Goal: Find specific page/section: Find specific page/section

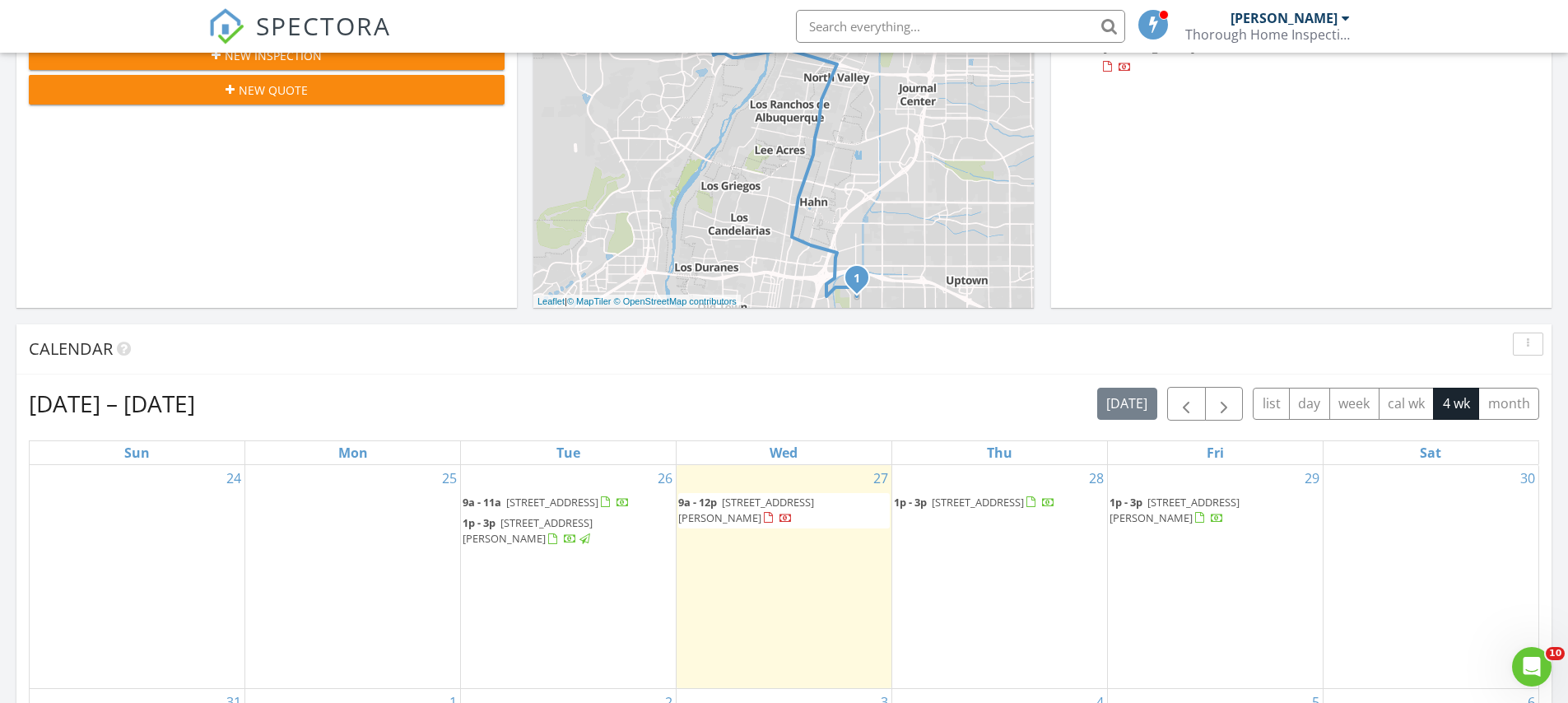
scroll to position [773, 0]
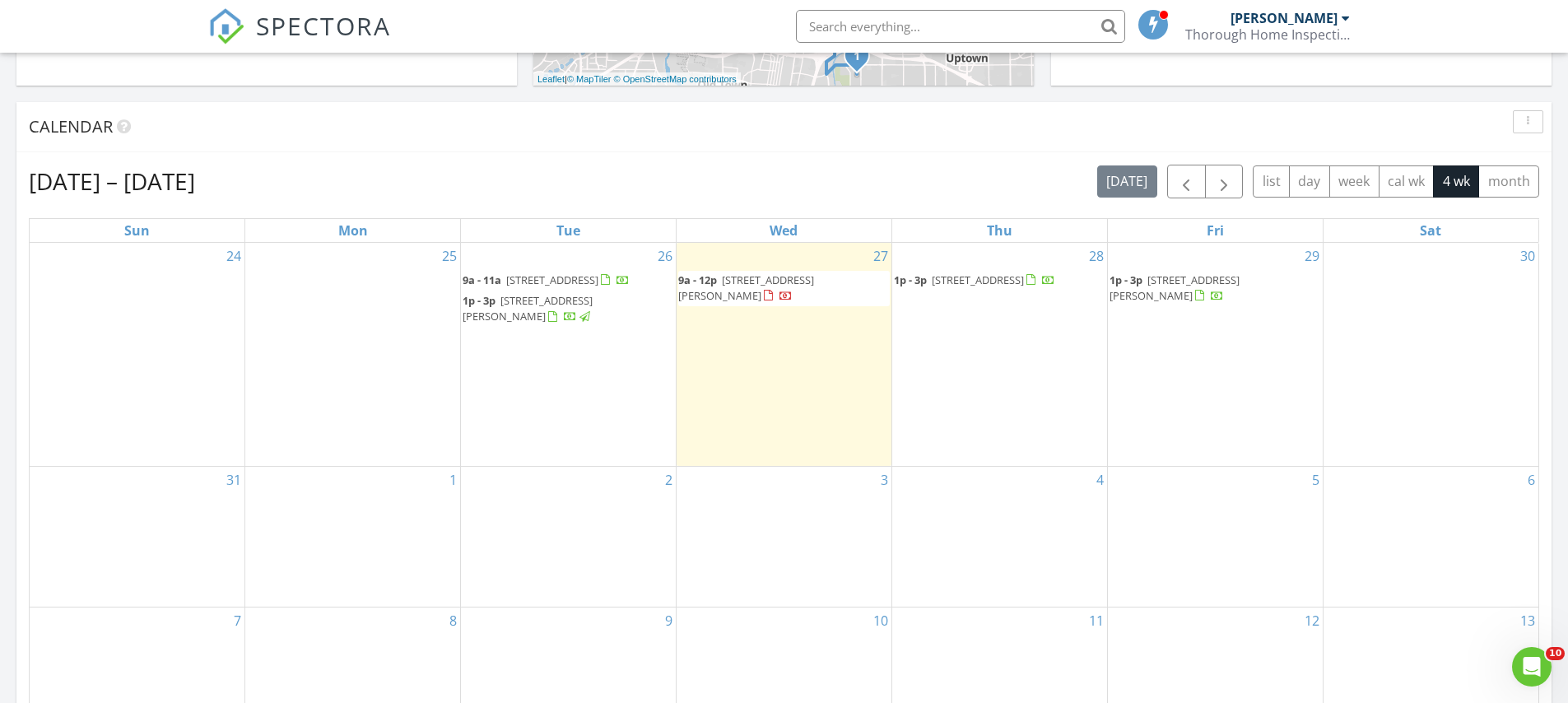
click at [555, 319] on span "3900 Big Sky Dr NE, Albuquerque 87111" at bounding box center [527, 308] width 130 height 31
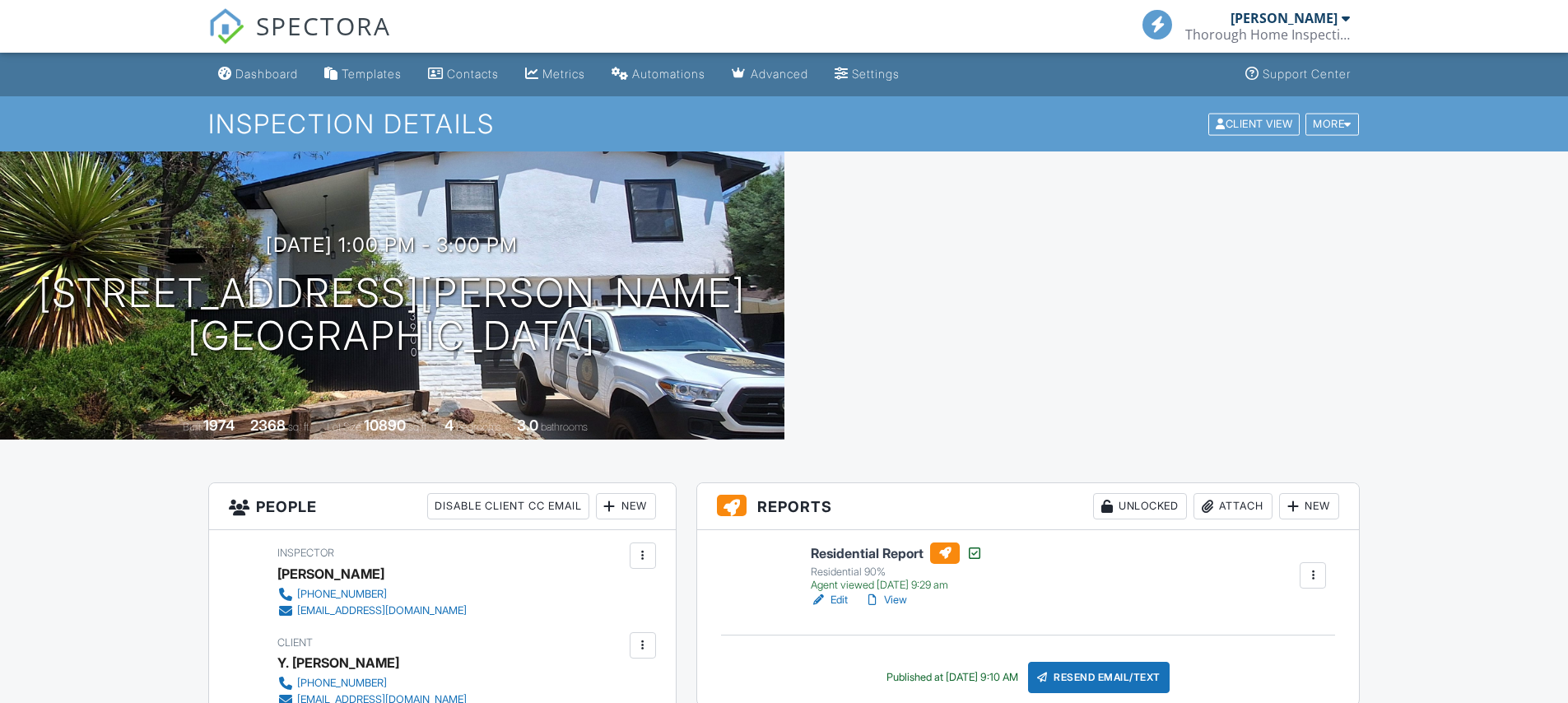
click at [894, 538] on div "Residential Report Residential 90% Agent viewed 08/27/2025 9:29 am Edit View Co…" at bounding box center [1028, 617] width 663 height 175
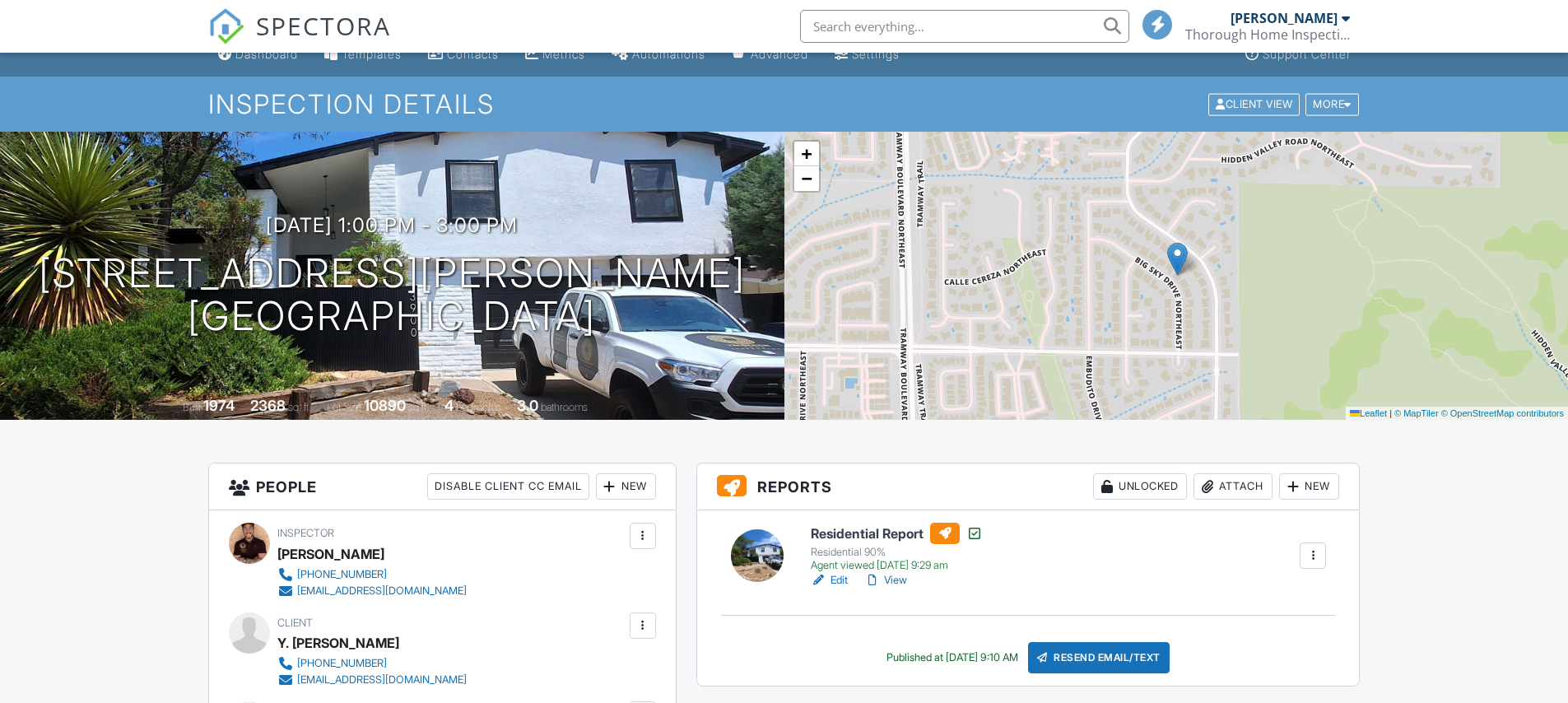
click at [872, 535] on h6 "Residential Report" at bounding box center [897, 533] width 172 height 22
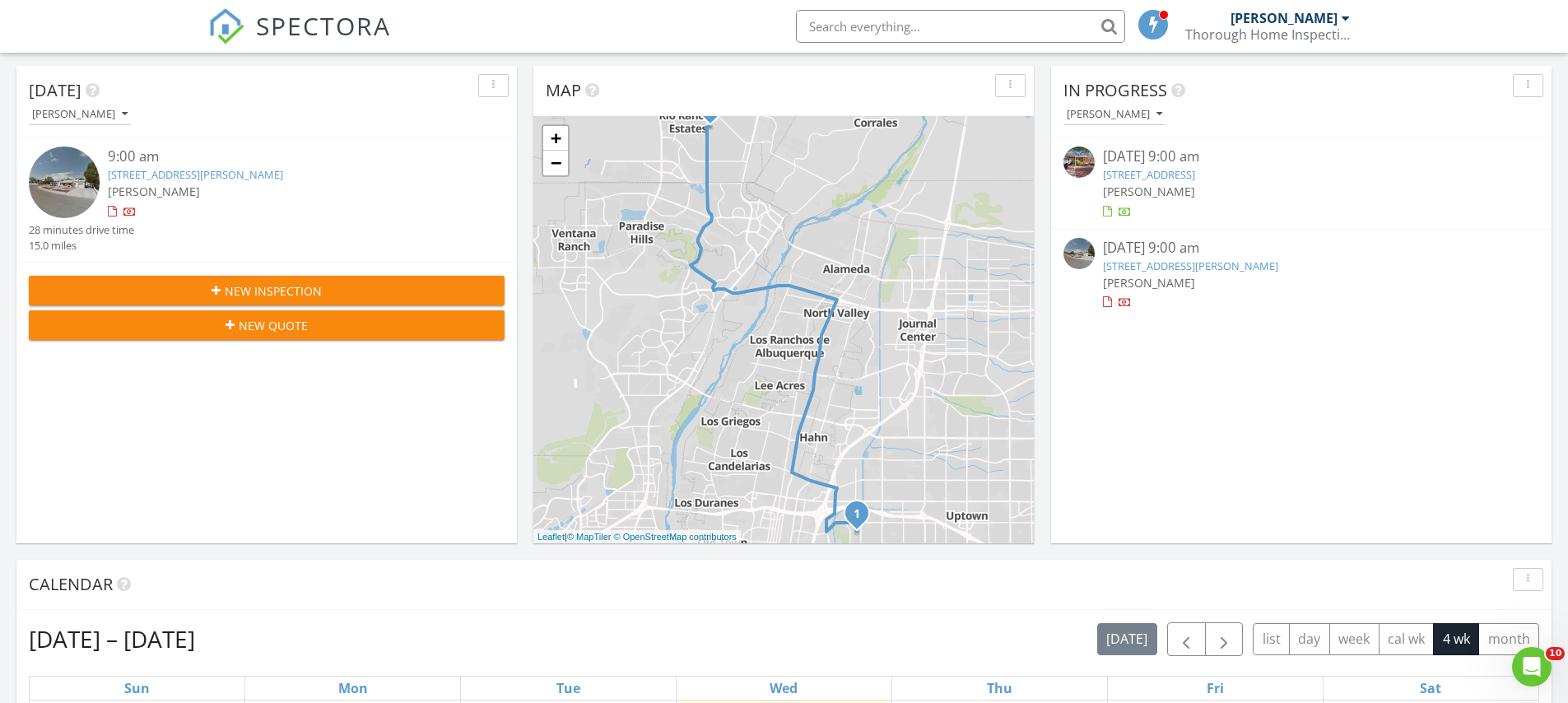
scroll to position [807, 0]
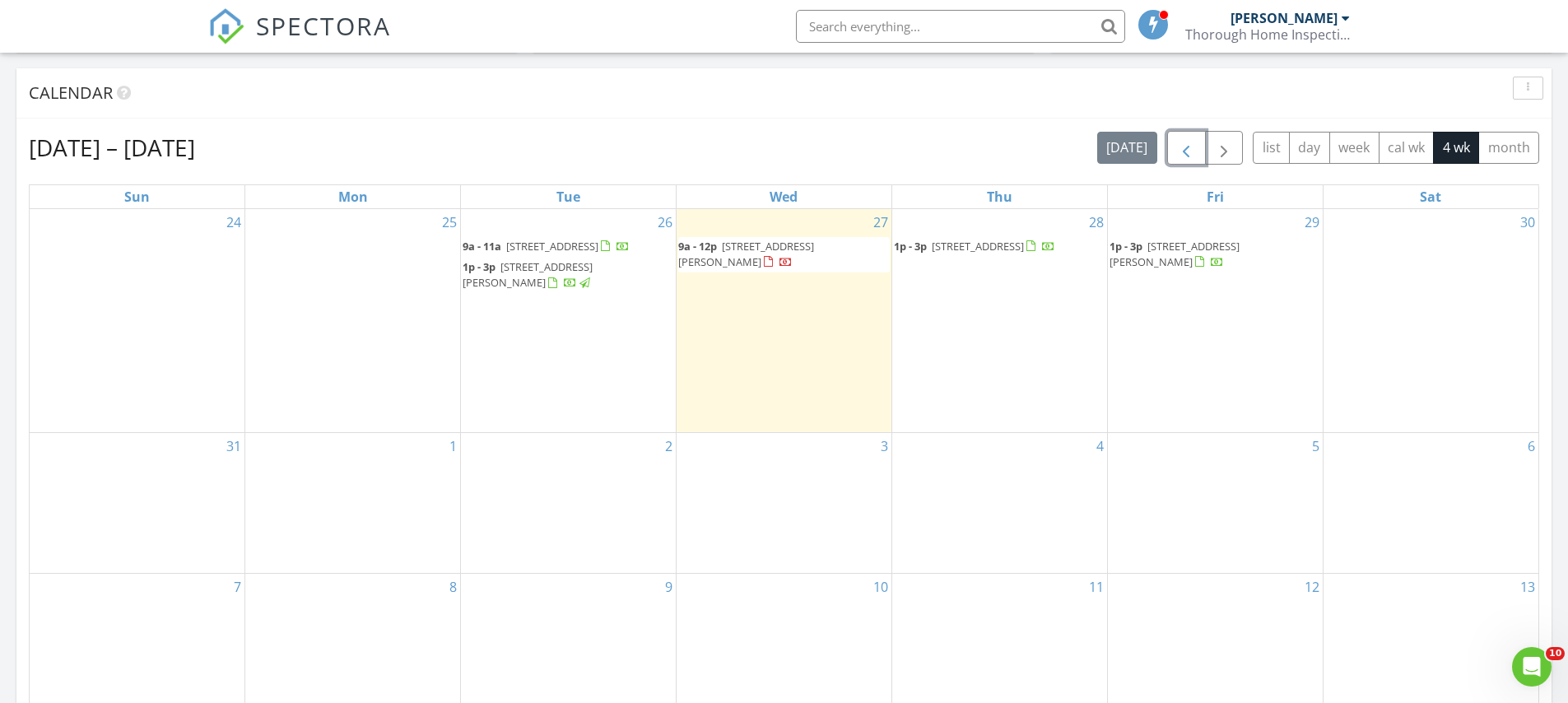
click at [1190, 149] on span "button" at bounding box center [1187, 148] width 20 height 20
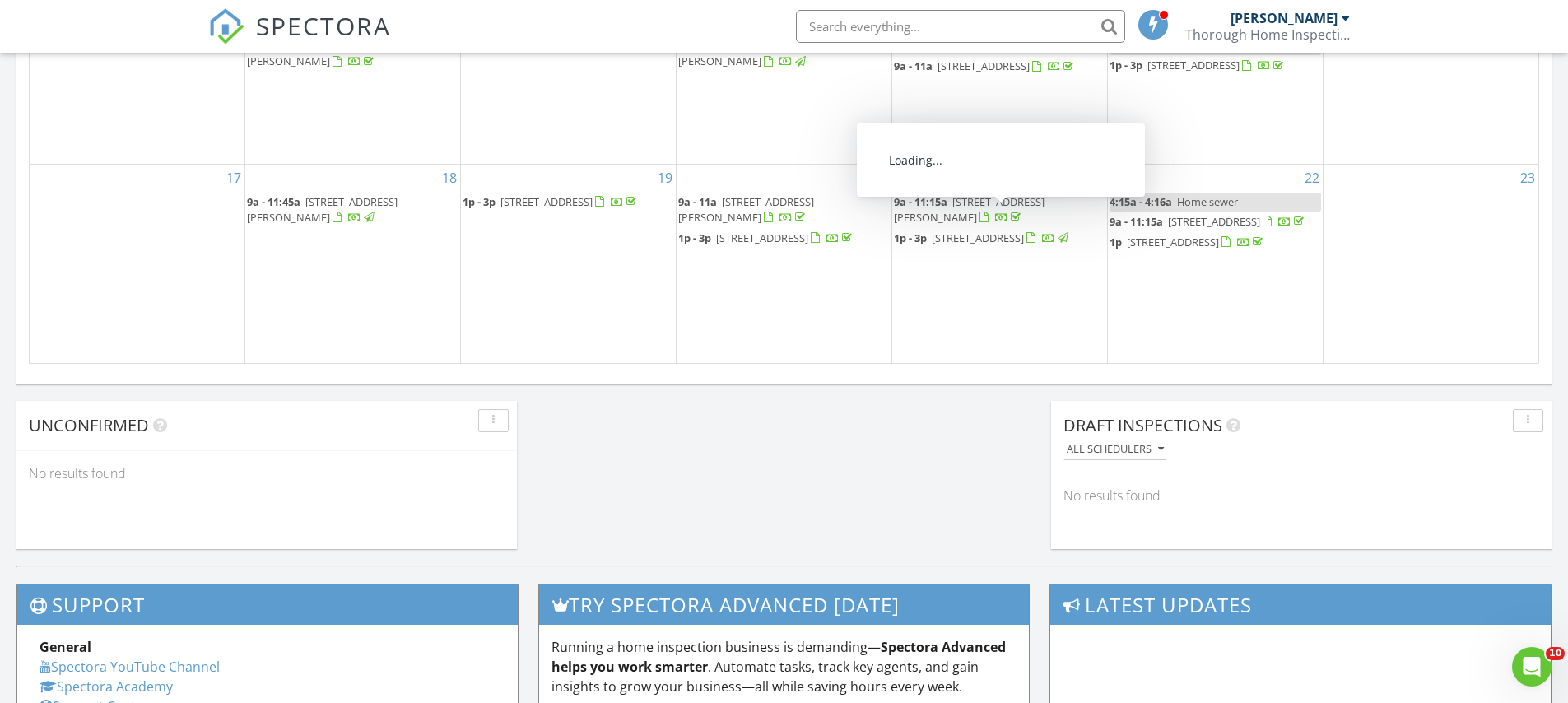
scroll to position [1306, 0]
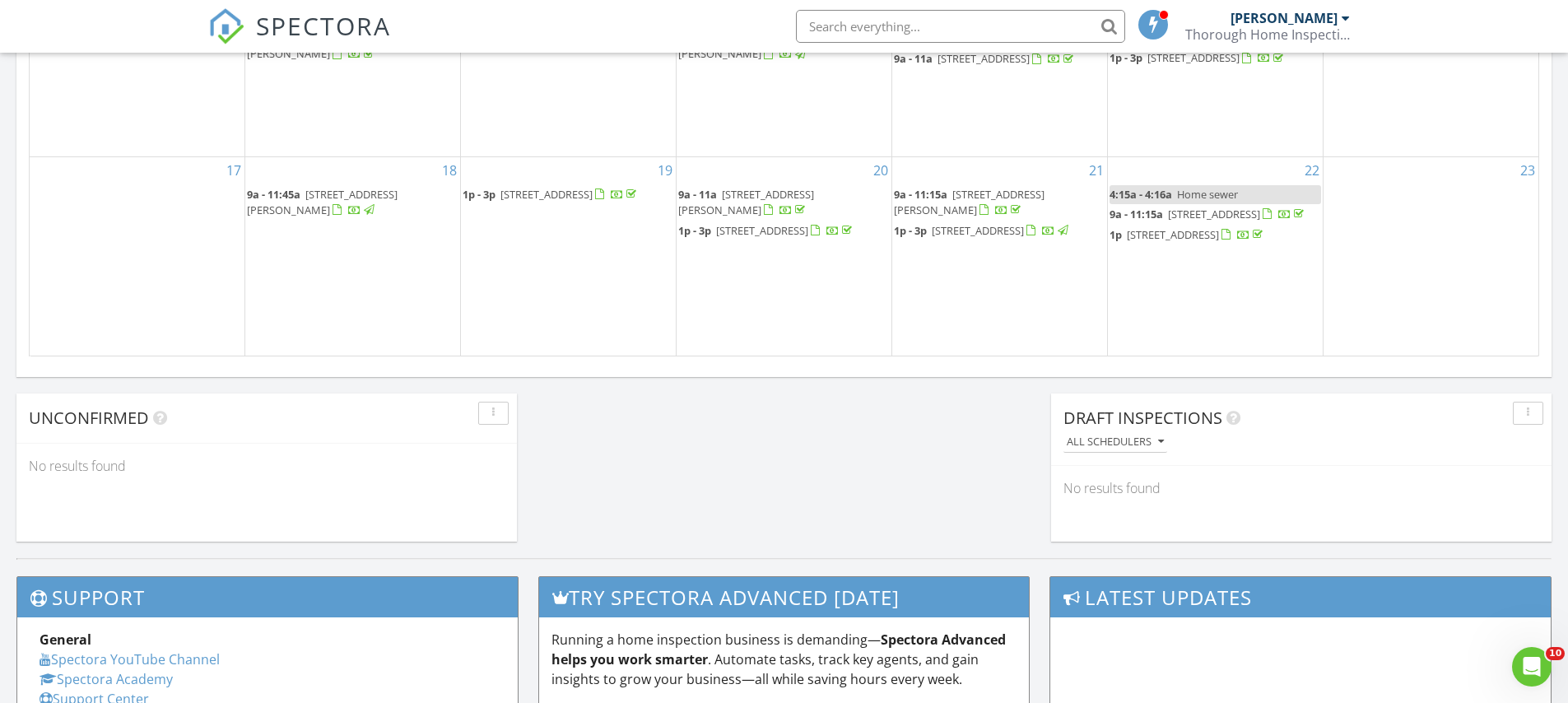
click at [1005, 187] on span "7400 Wadi Musa Dr NE, Albuquerque 87122" at bounding box center [969, 201] width 151 height 31
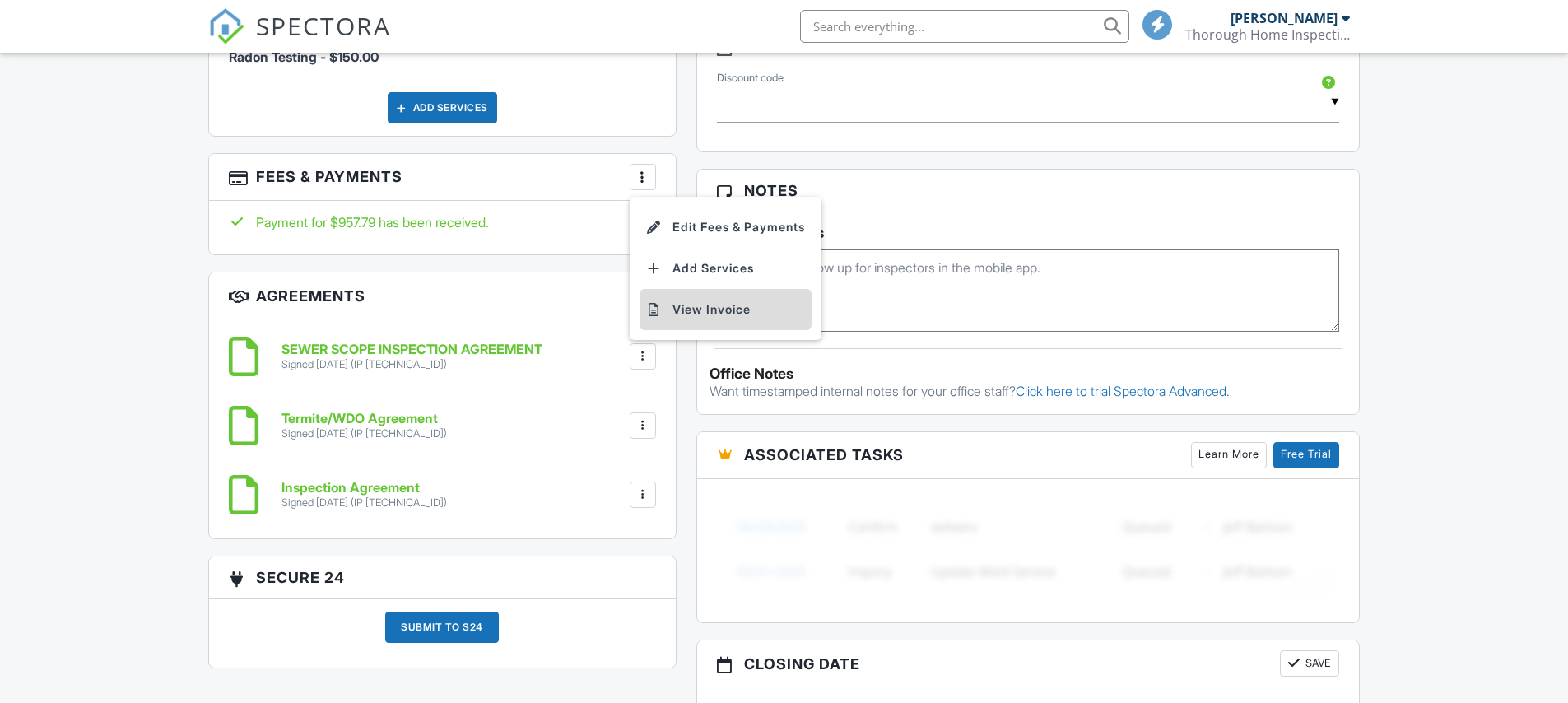
click at [688, 308] on li "View Invoice" at bounding box center [726, 309] width 172 height 41
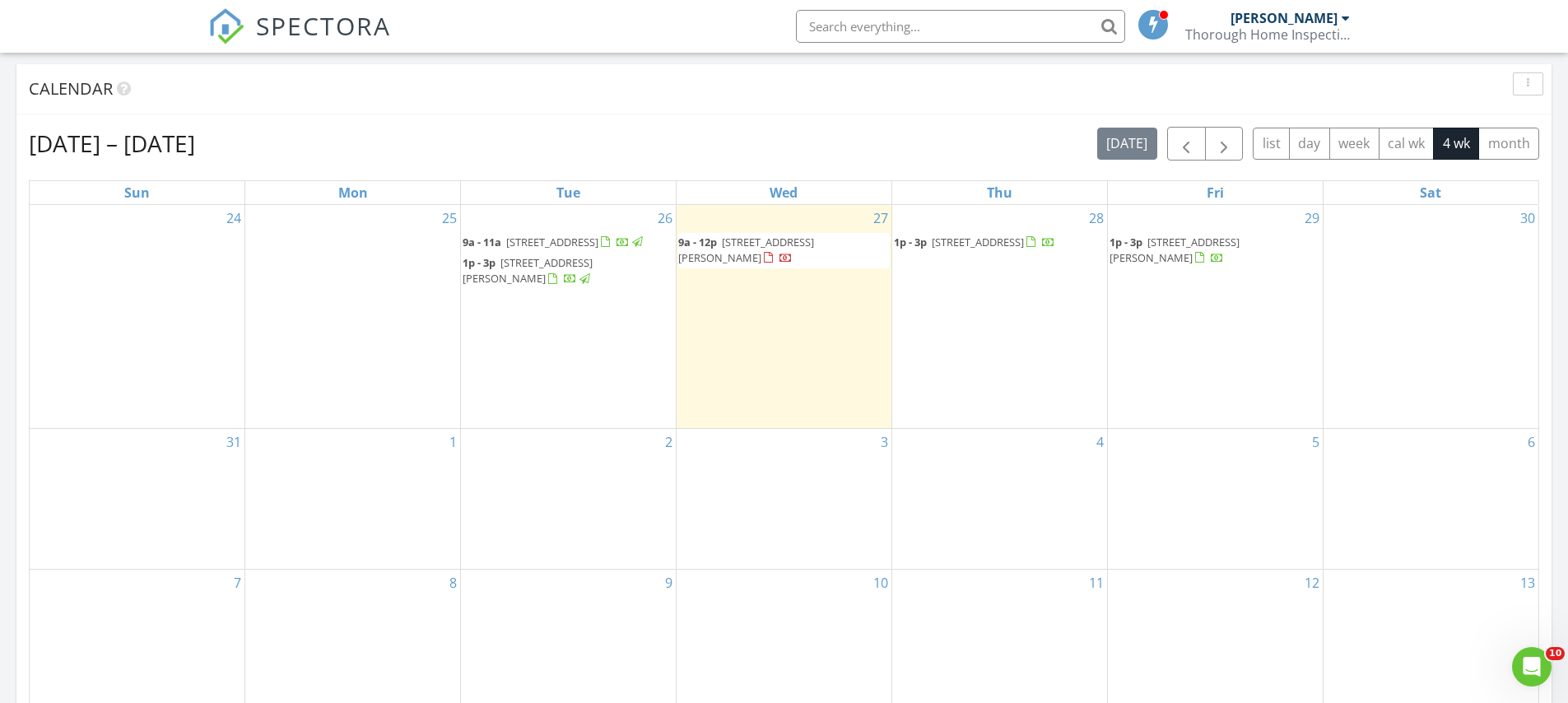
scroll to position [822, 0]
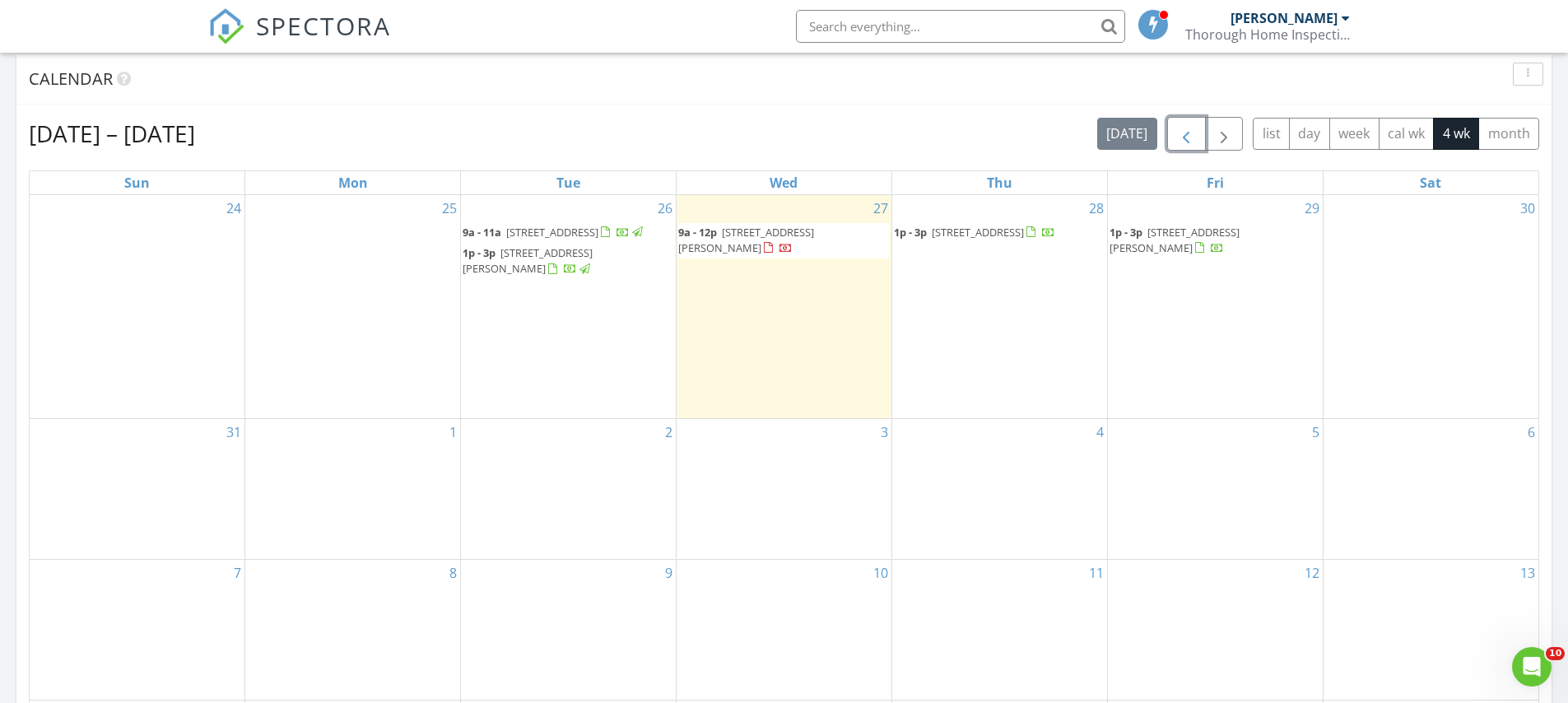
click at [1185, 136] on span "button" at bounding box center [1187, 134] width 20 height 20
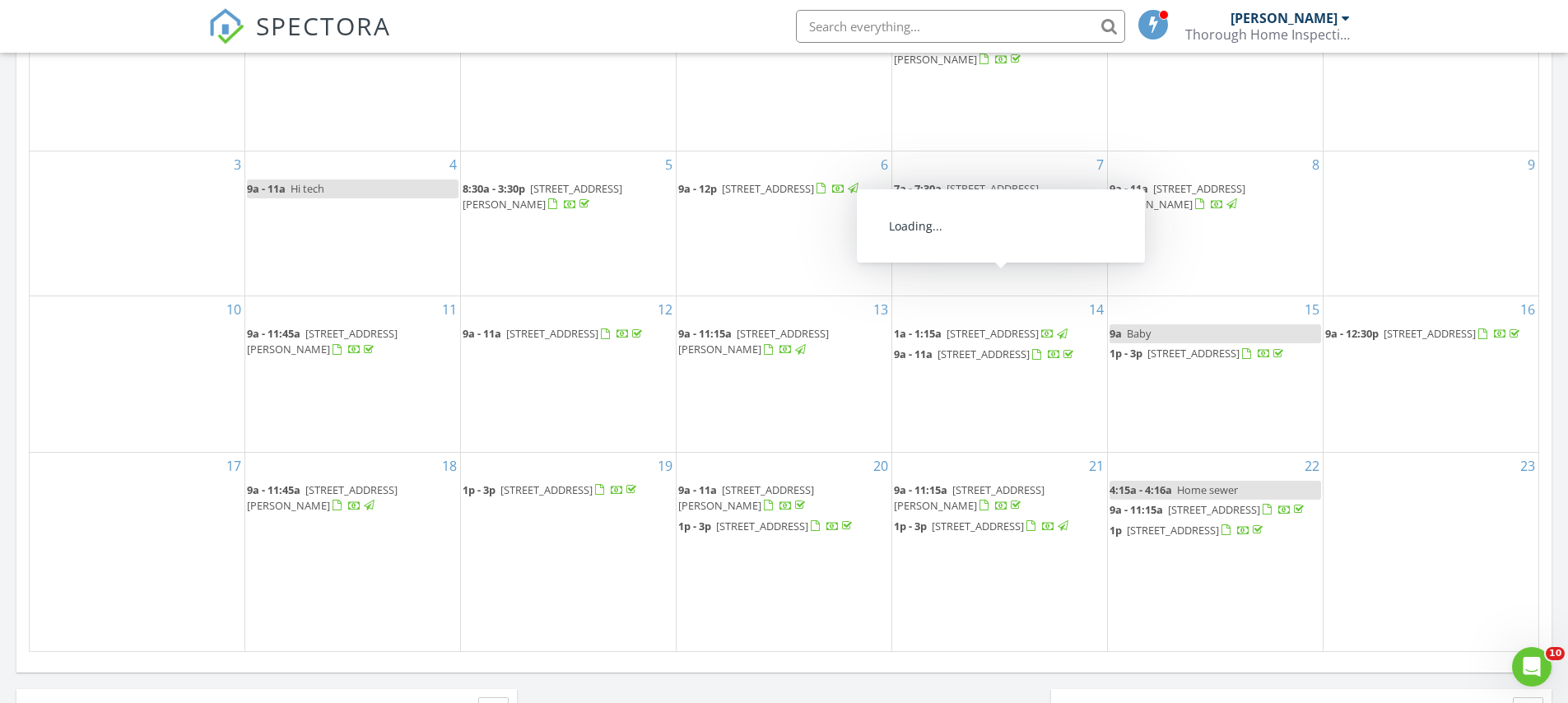
scroll to position [1013, 0]
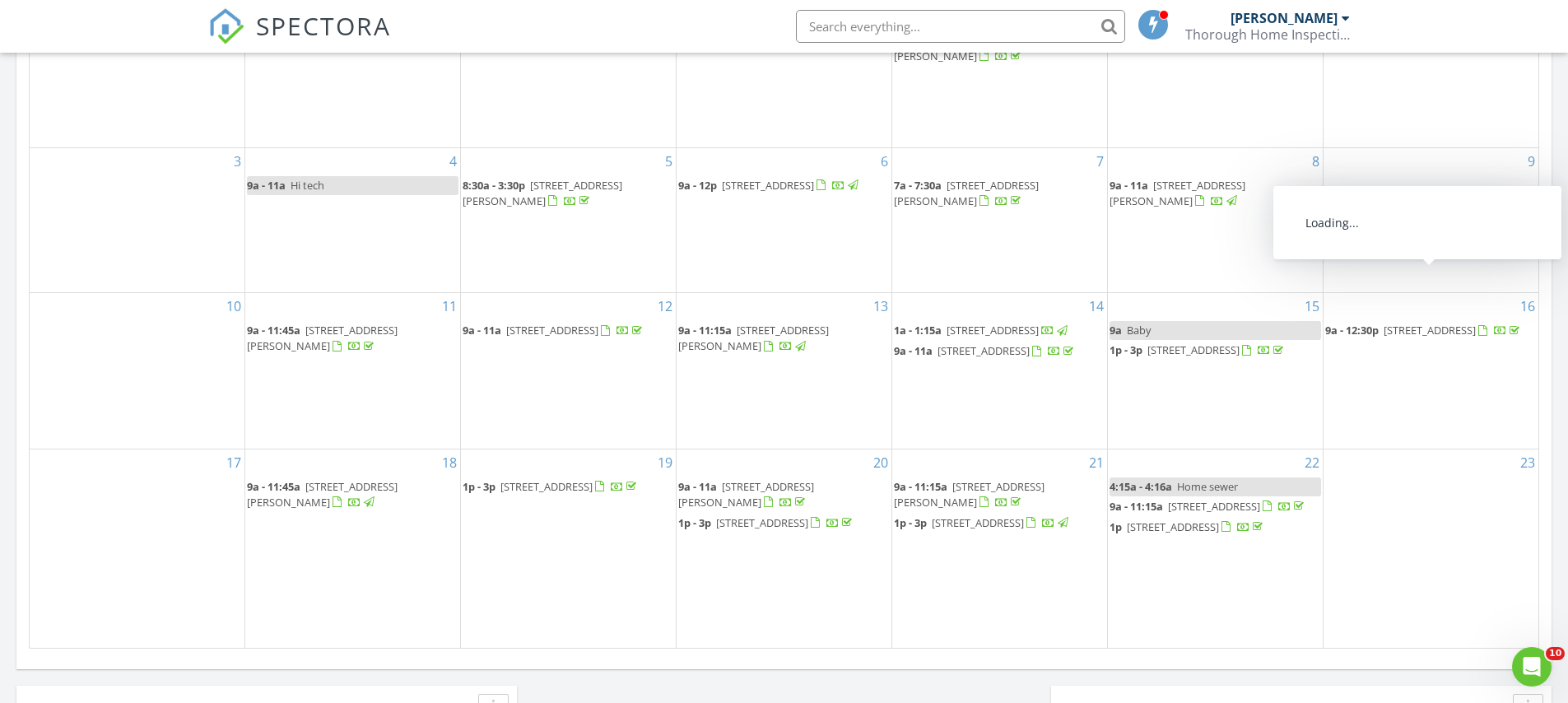
click at [1441, 322] on span "61 E Trail, Edgewood 87015" at bounding box center [1430, 330] width 92 height 15
